Goal: Task Accomplishment & Management: Manage account settings

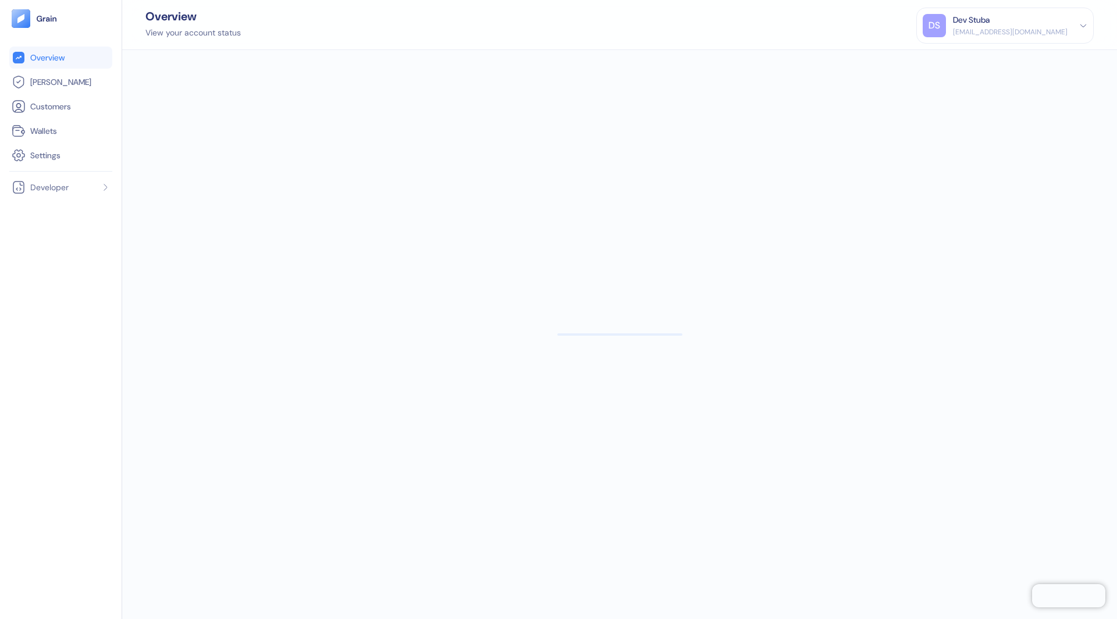
click at [1083, 24] on icon at bounding box center [1083, 26] width 8 height 8
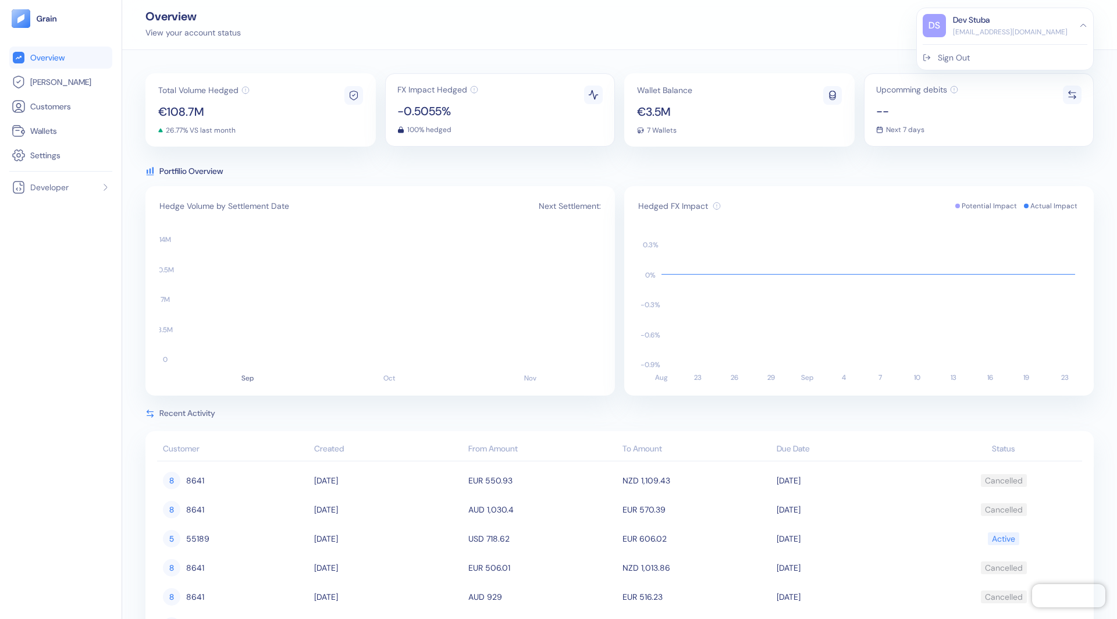
click at [901, 114] on span "--" at bounding box center [917, 111] width 82 height 12
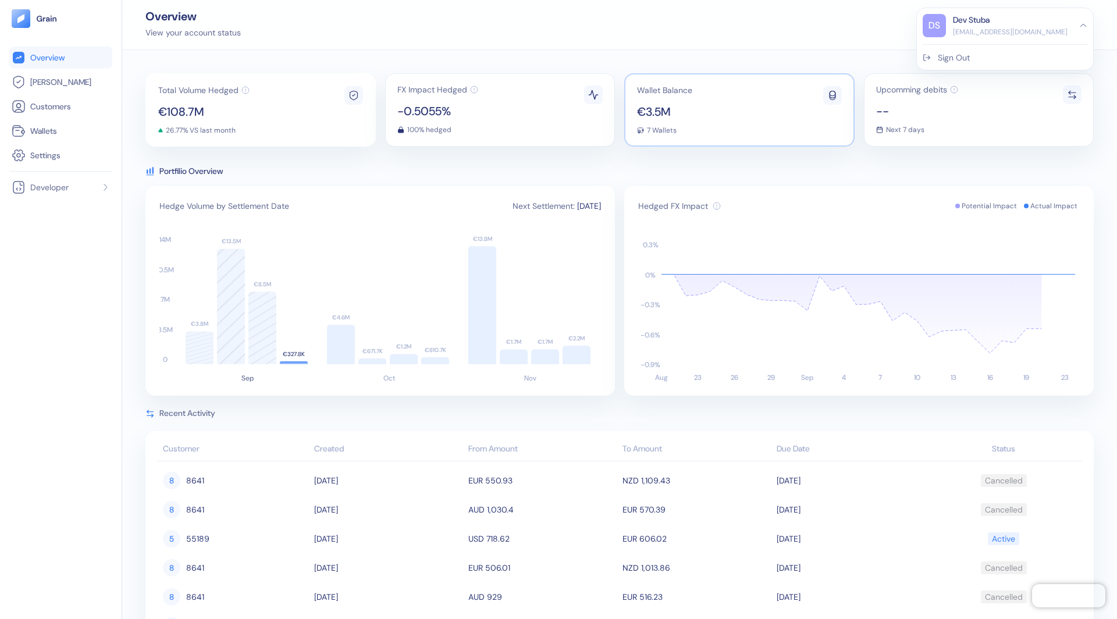
click at [773, 80] on div "Wallet Balance €3.5M 7 Wallets" at bounding box center [739, 109] width 230 height 73
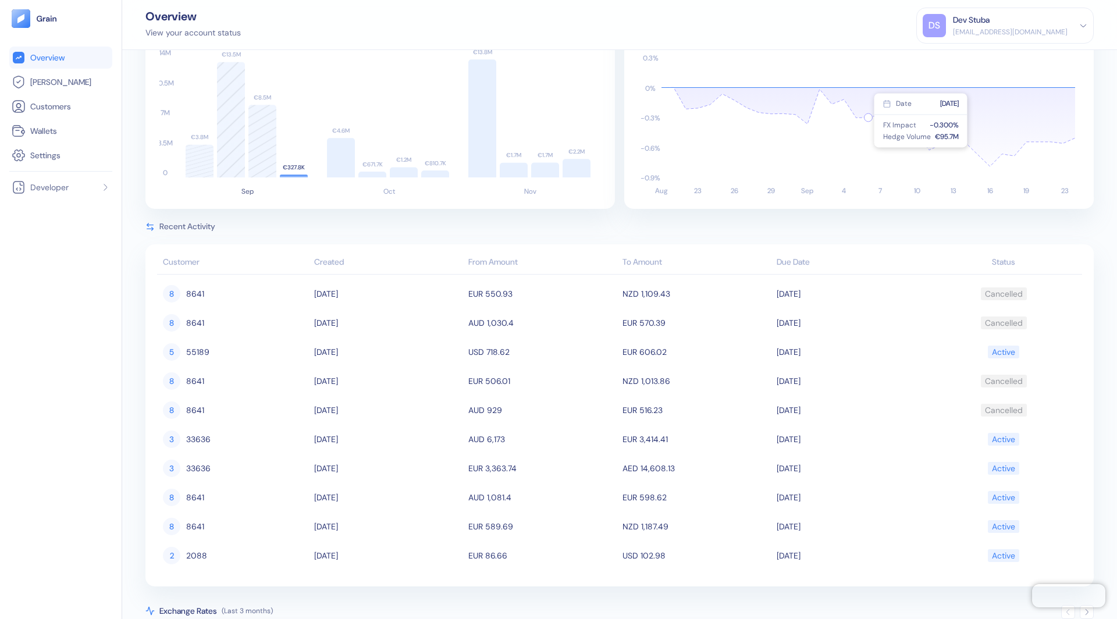
scroll to position [272, 0]
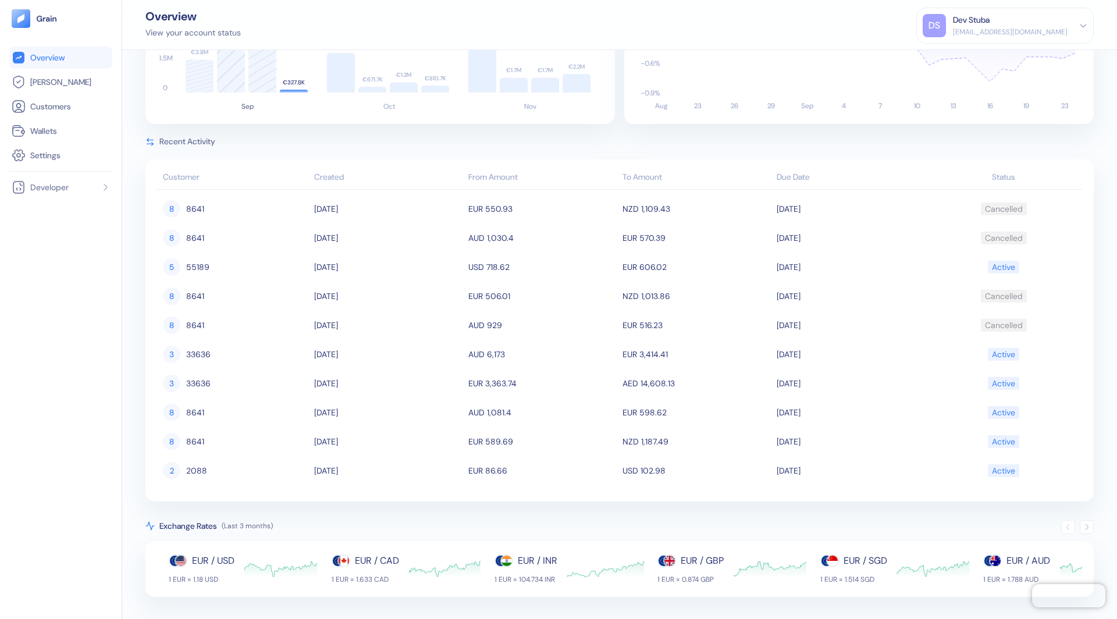
click at [1089, 527] on icon "button" at bounding box center [1087, 527] width 8 height 8
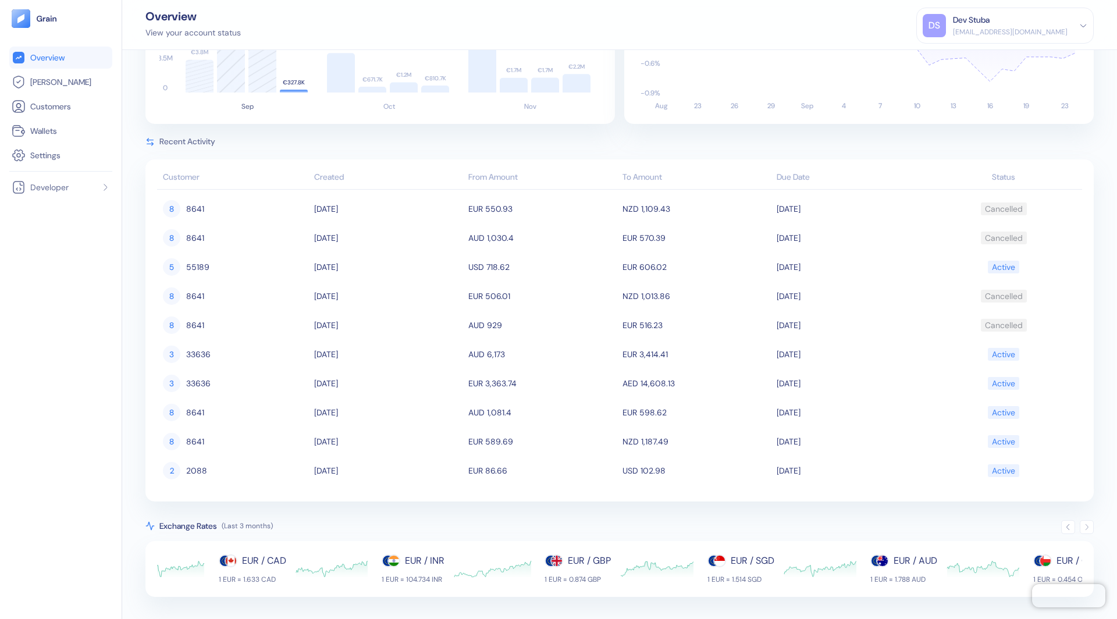
click at [1089, 527] on icon "button" at bounding box center [1087, 527] width 8 height 8
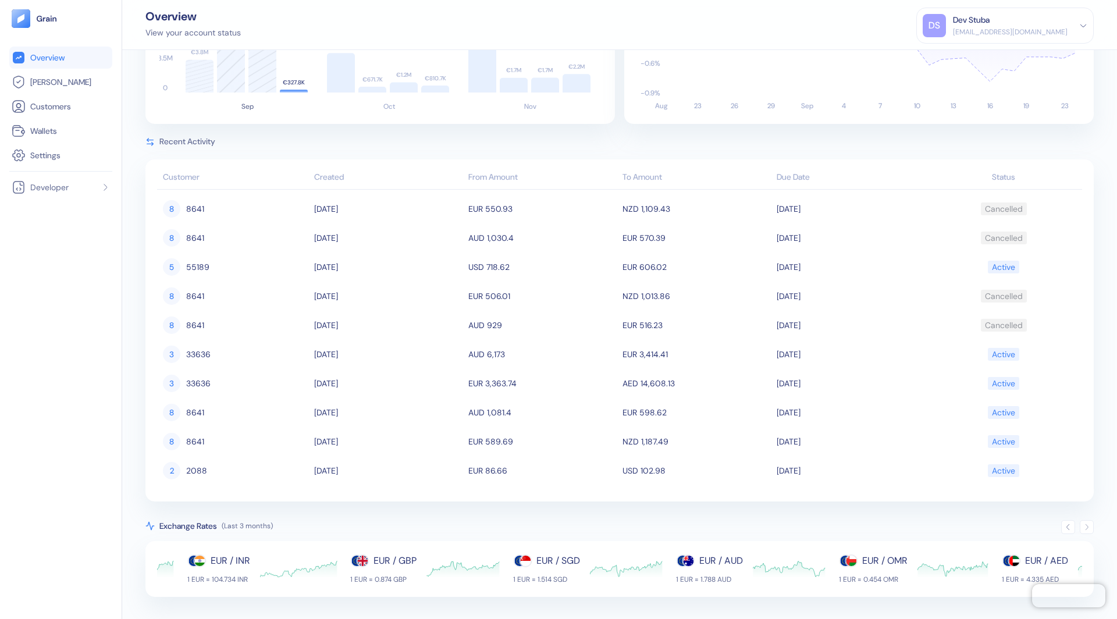
click at [1089, 527] on icon "button" at bounding box center [1087, 527] width 8 height 8
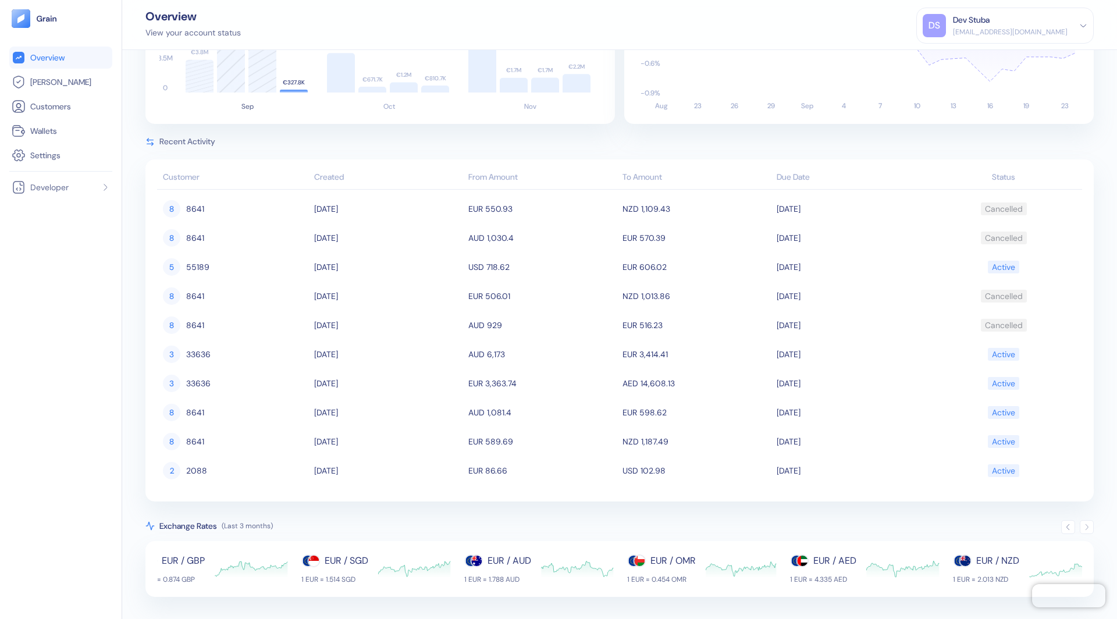
click at [1089, 527] on icon "button" at bounding box center [1087, 527] width 8 height 8
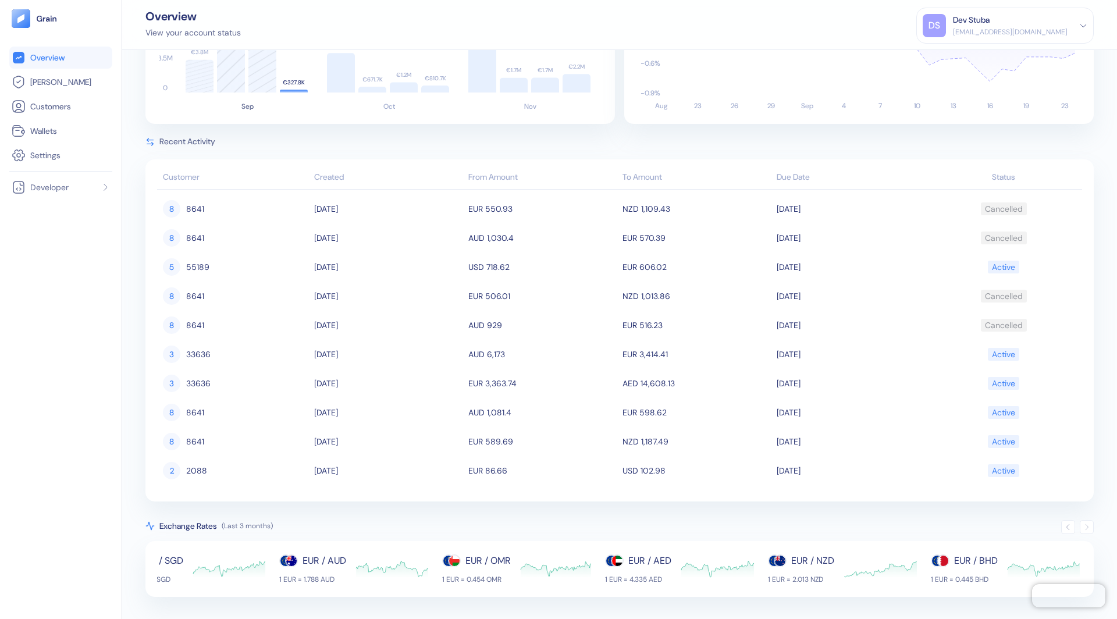
click at [1068, 524] on icon "button" at bounding box center [1068, 527] width 8 height 8
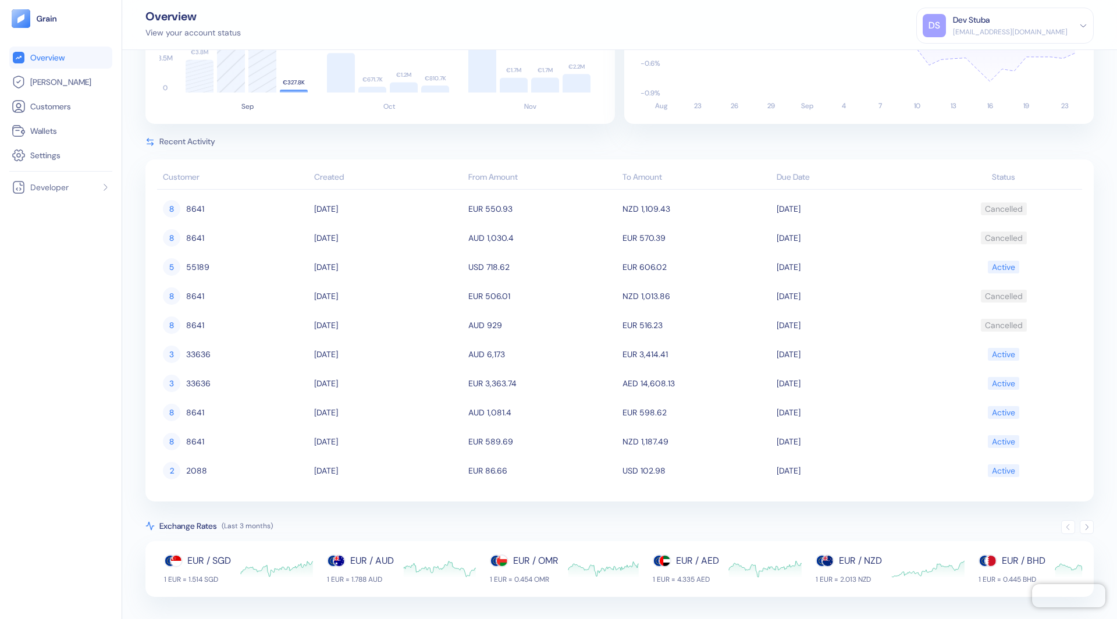
click at [1068, 524] on icon "button" at bounding box center [1068, 527] width 8 height 8
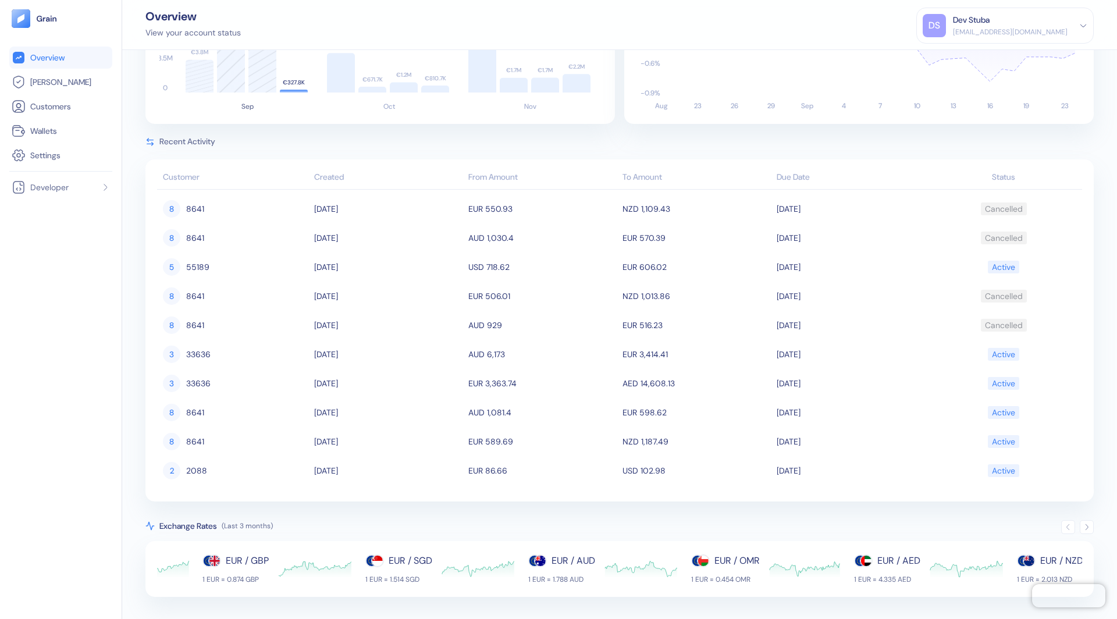
click at [1068, 524] on icon "button" at bounding box center [1068, 527] width 8 height 8
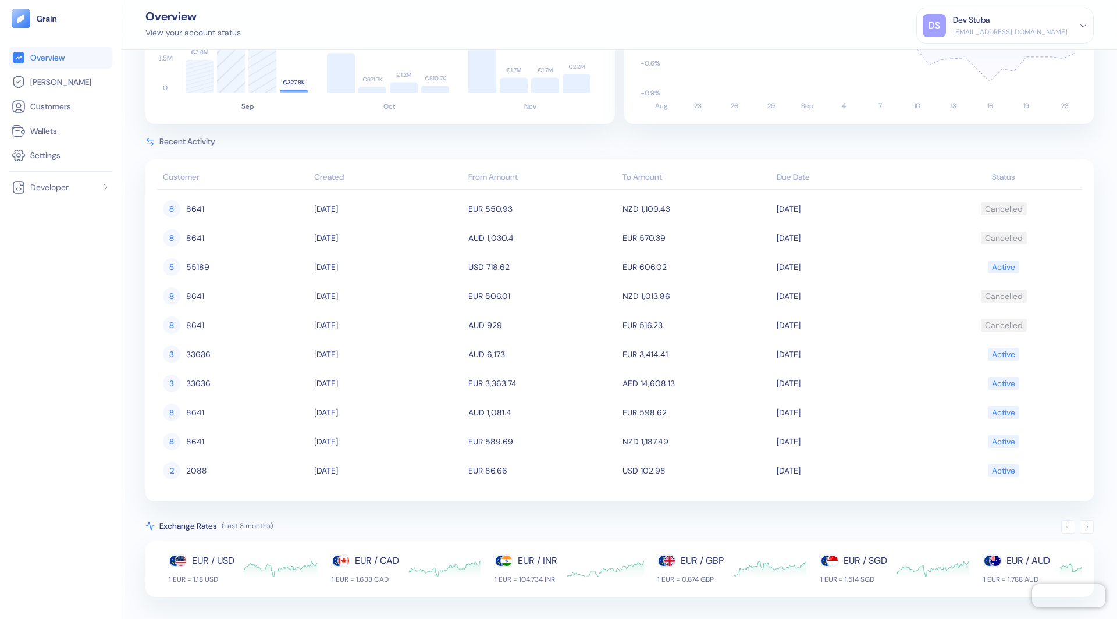
click at [1089, 530] on div at bounding box center [1087, 527] width 14 height 14
click at [1088, 528] on icon "button" at bounding box center [1087, 527] width 8 height 8
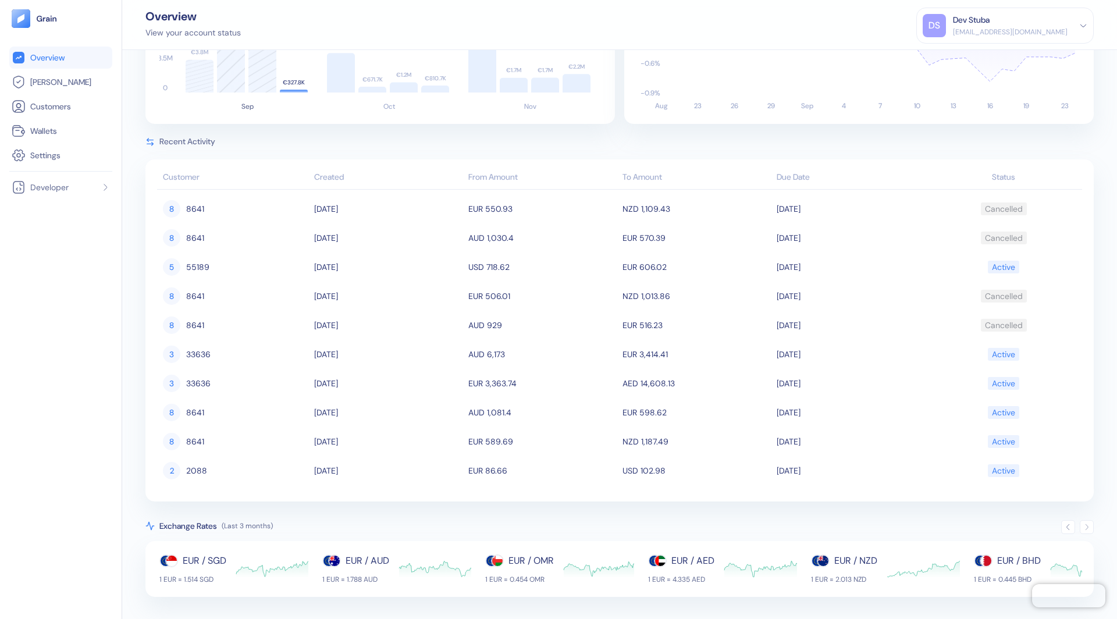
click at [1088, 528] on icon "button" at bounding box center [1087, 527] width 8 height 8
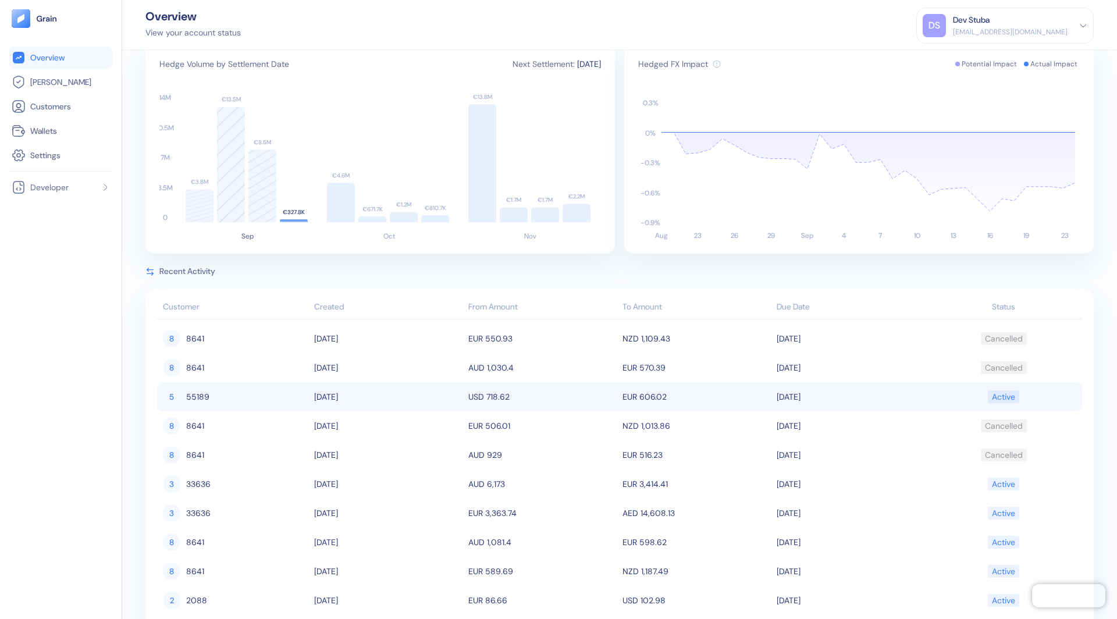
scroll to position [0, 0]
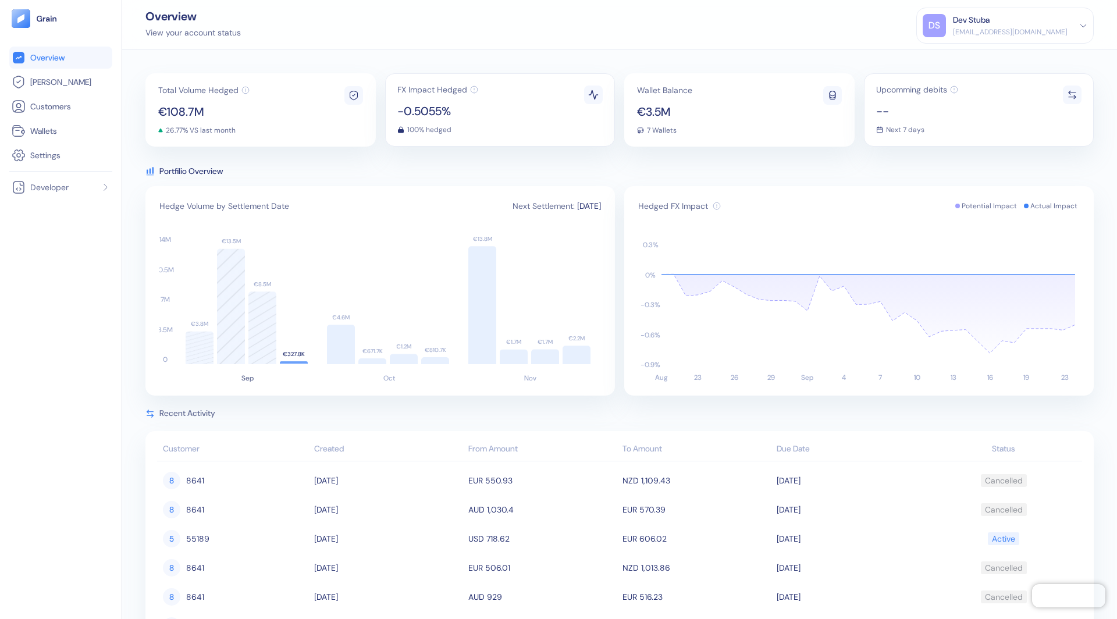
click at [1079, 25] on icon at bounding box center [1083, 26] width 8 height 8
click at [970, 54] on div "Sign Out" at bounding box center [954, 58] width 32 height 12
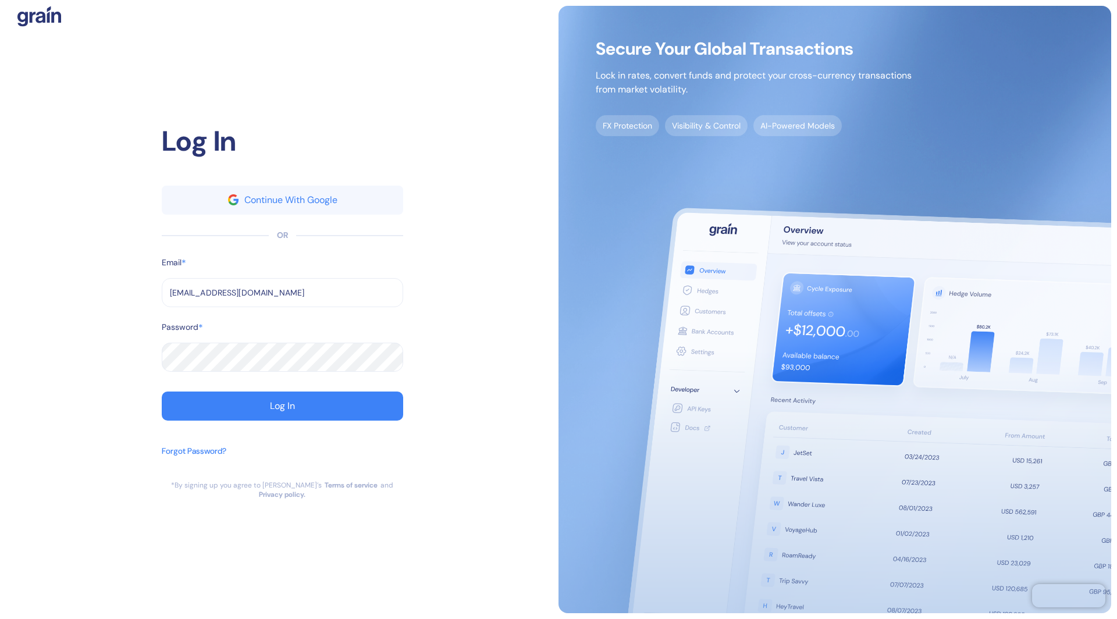
type input "[EMAIL_ADDRESS][DOMAIN_NAME]"
